Goal: Find specific page/section: Find specific page/section

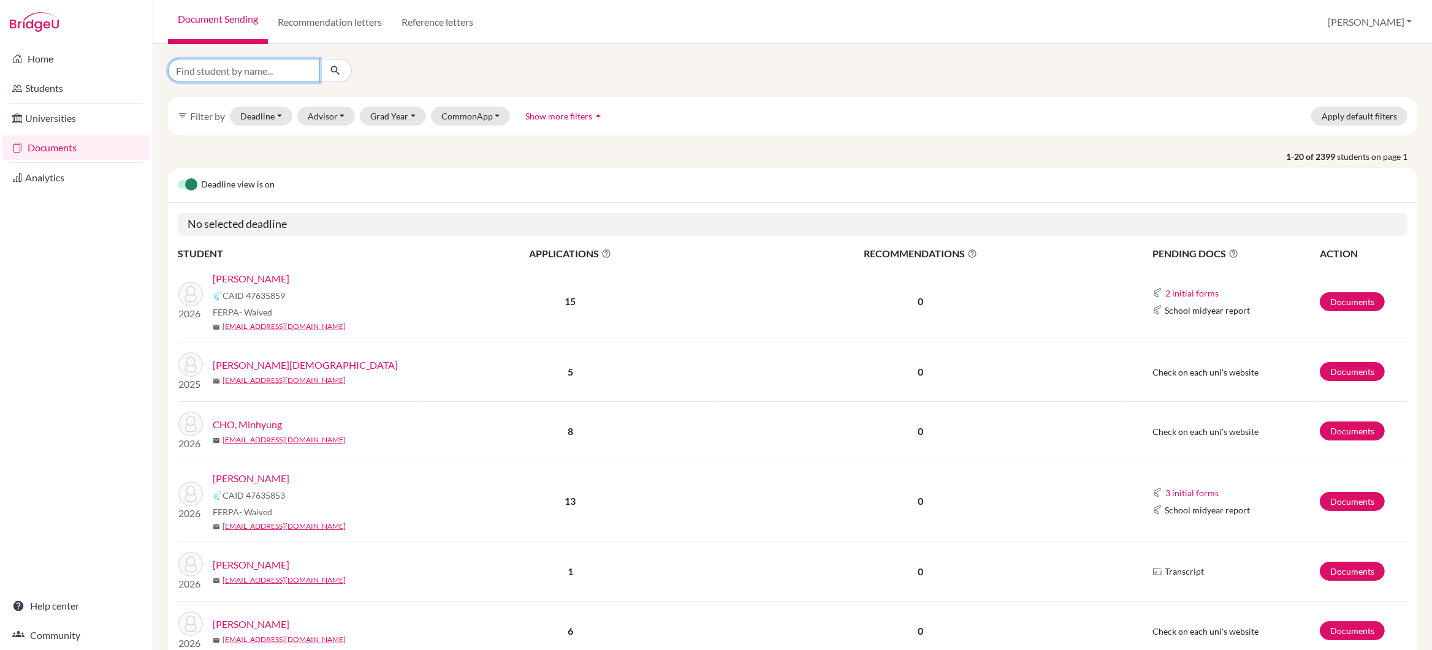
click at [272, 67] on input "Find student by name..." at bounding box center [244, 70] width 152 height 23
type input "khanna"
click at [336, 69] on icon "submit" at bounding box center [335, 70] width 12 height 12
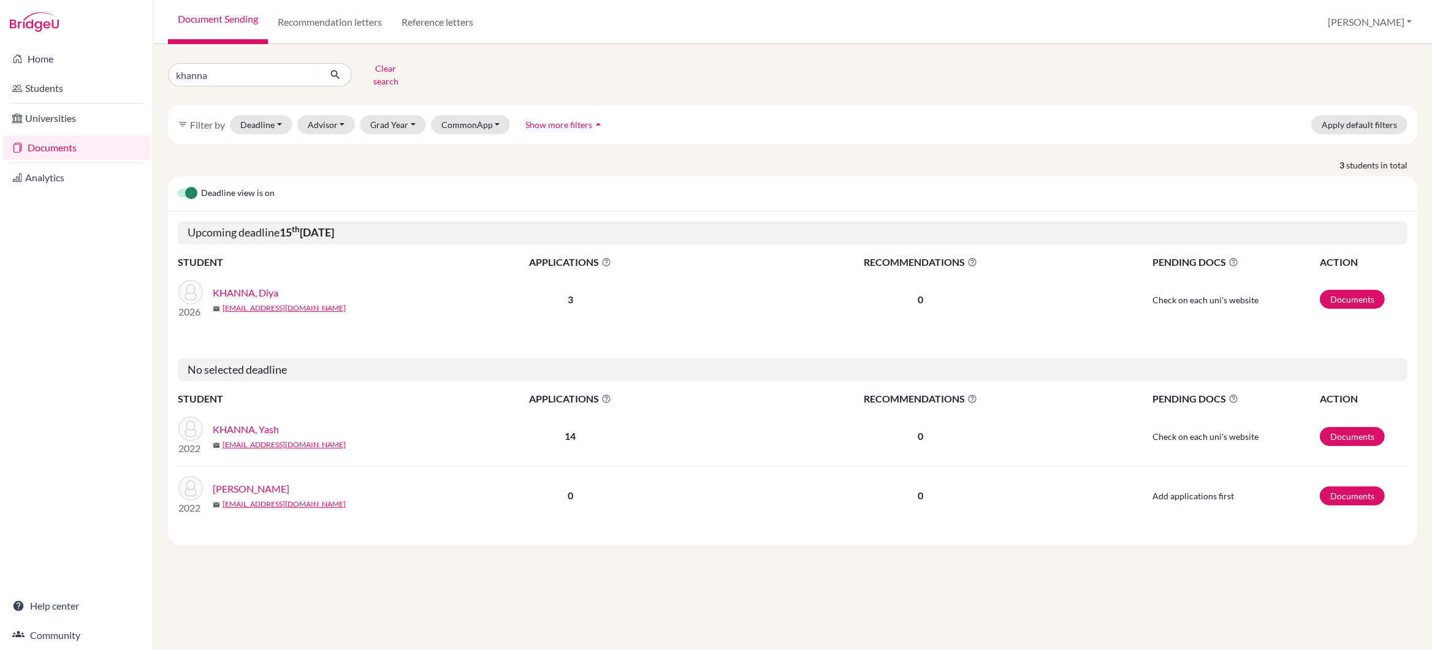
click at [245, 286] on link "KHANNA, Diya" at bounding box center [246, 293] width 66 height 15
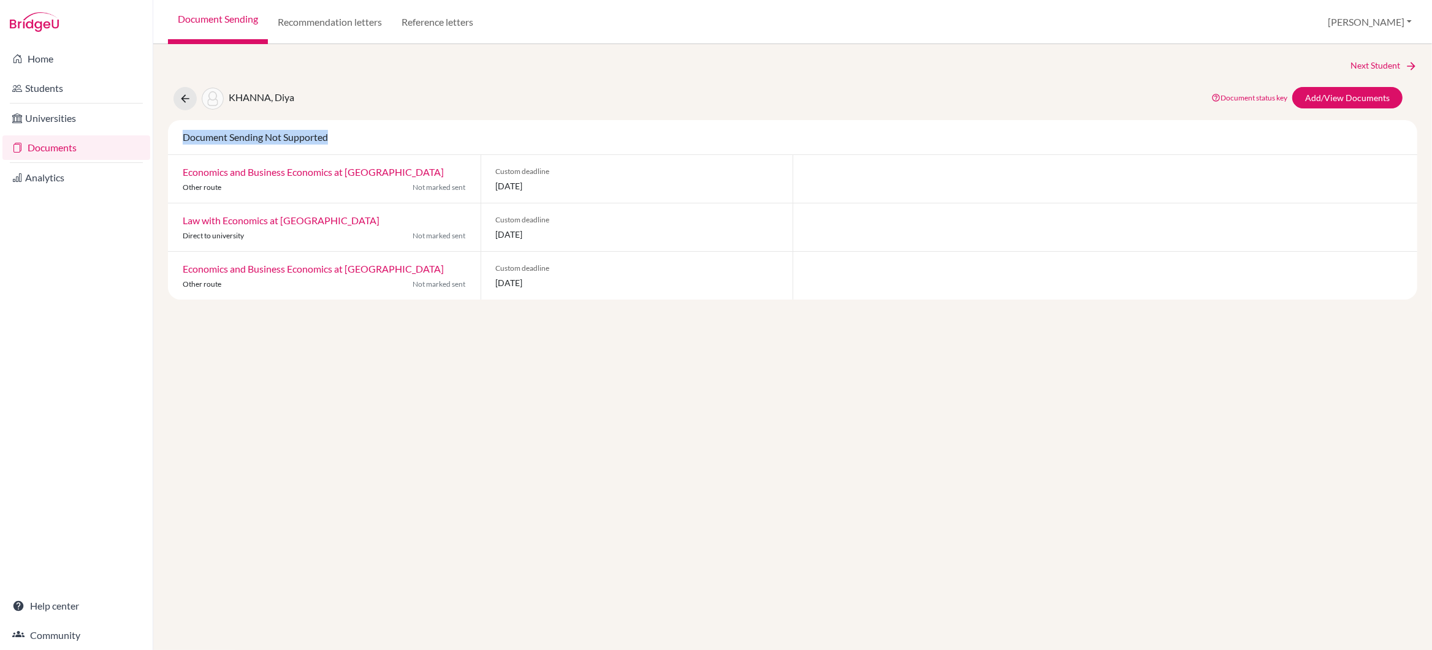
drag, startPoint x: 183, startPoint y: 140, endPoint x: 340, endPoint y: 139, distance: 157.5
click at [340, 139] on div "Document Sending Not Supported" at bounding box center [792, 137] width 1238 height 15
